Goal: Task Accomplishment & Management: Complete application form

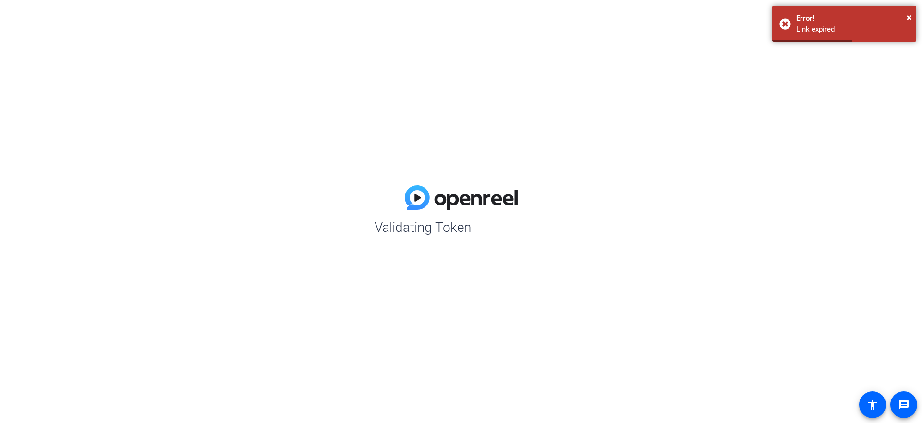
drag, startPoint x: 730, startPoint y: 55, endPoint x: 798, endPoint y: 1, distance: 87.5
click at [731, 53] on div "Validating Token" at bounding box center [461, 211] width 922 height 423
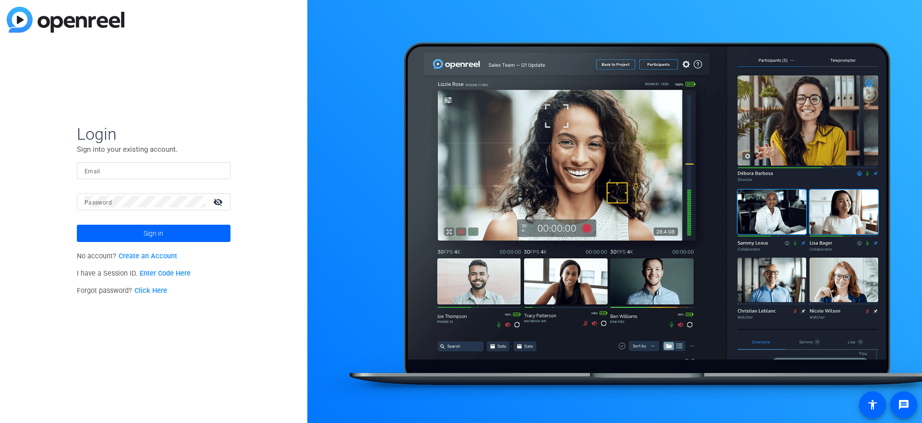
click at [145, 167] on input "Email" at bounding box center [154, 171] width 138 height 12
click at [63, 26] on img at bounding box center [66, 20] width 118 height 26
click at [17, 16] on img at bounding box center [66, 20] width 118 height 26
